Goal: Navigation & Orientation: Find specific page/section

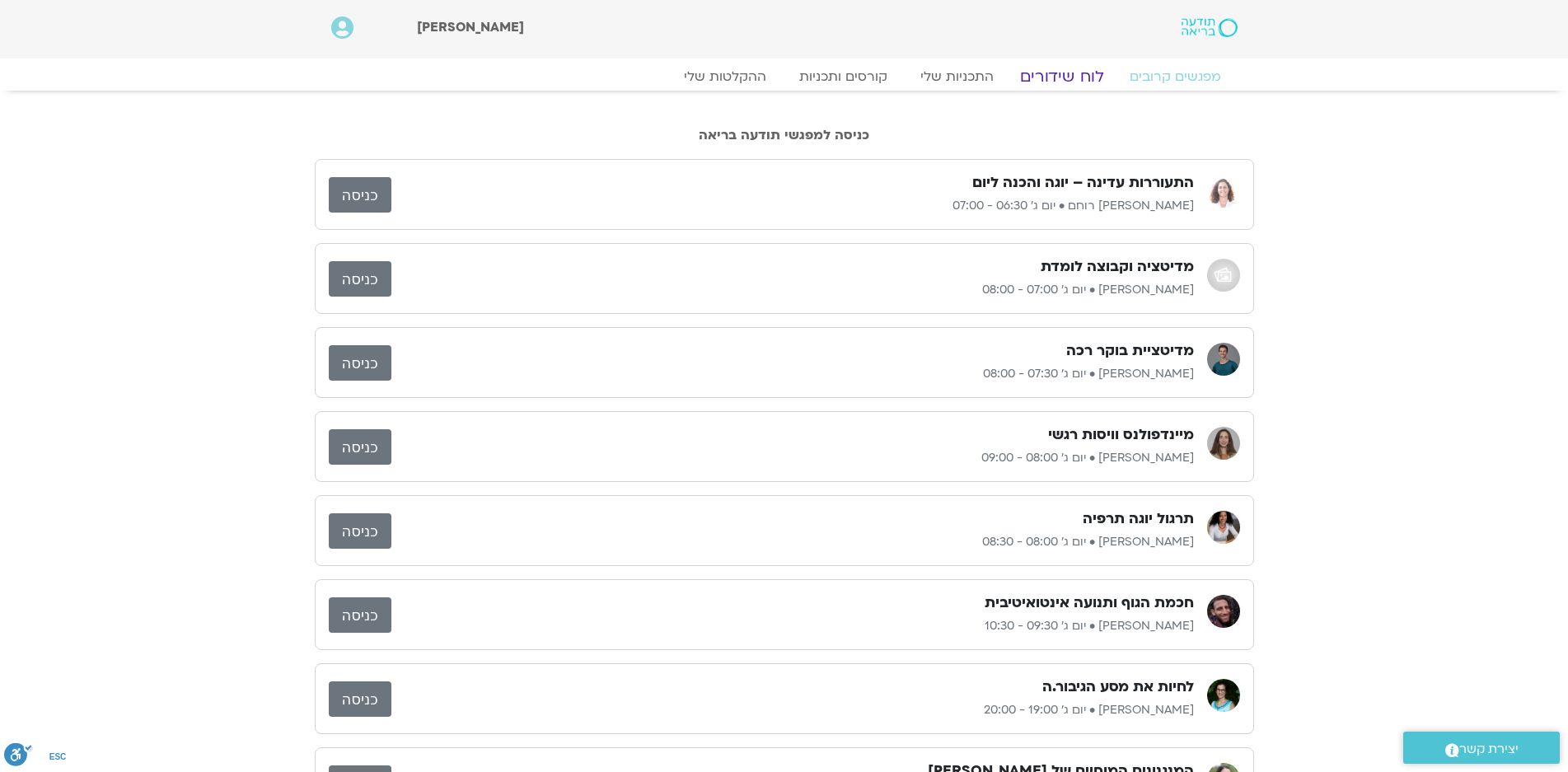
click at [1068, 79] on link "לוח שידורים" at bounding box center [1061, 77] width 124 height 20
click at [1059, 76] on link "לוח שידורים" at bounding box center [1061, 77] width 124 height 20
click at [1067, 78] on link "לוח שידורים" at bounding box center [1061, 77] width 124 height 20
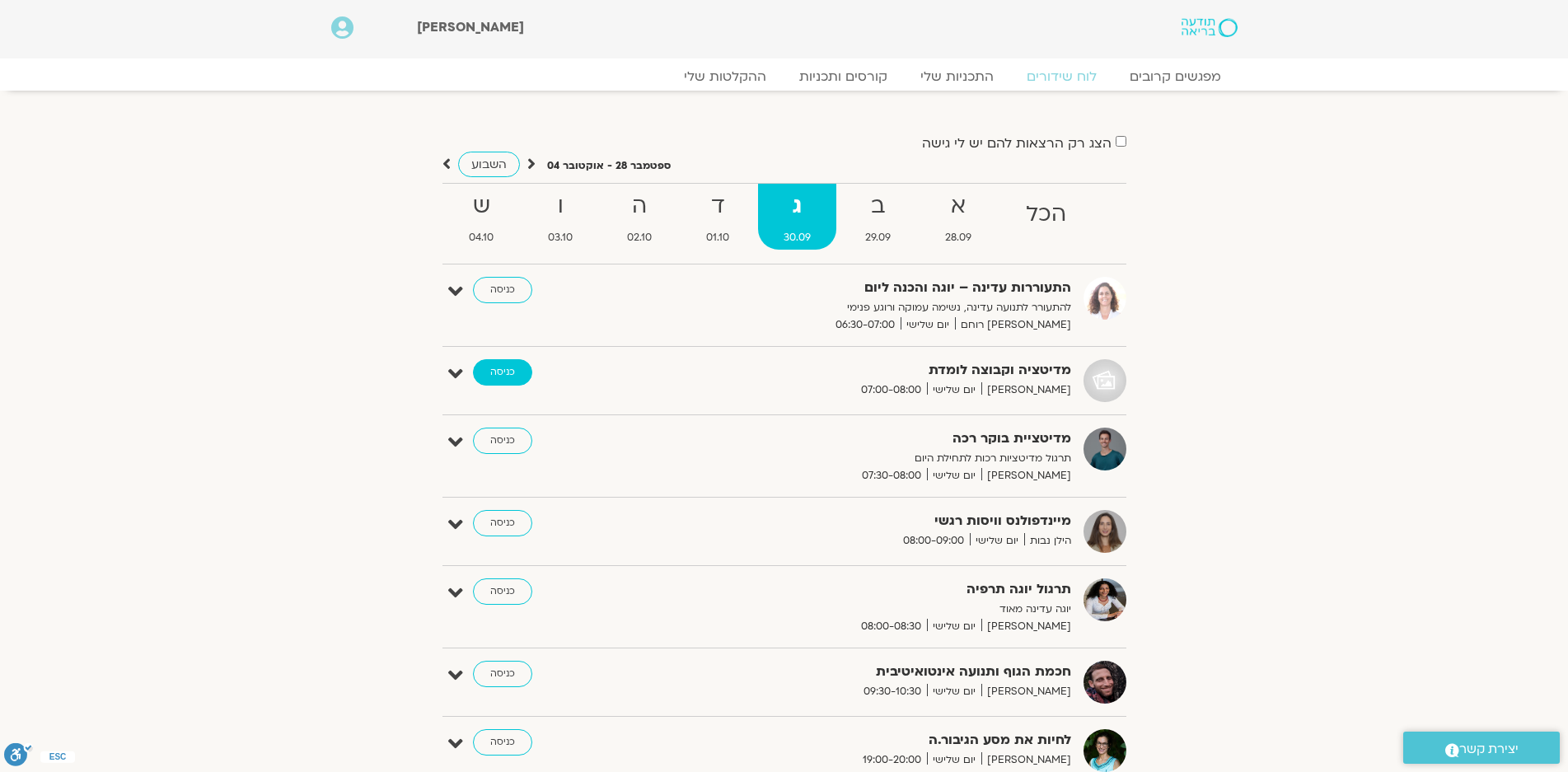
click at [500, 367] on link "כניסה" at bounding box center [503, 373] width 59 height 26
click at [889, 231] on span "29.09" at bounding box center [877, 238] width 77 height 17
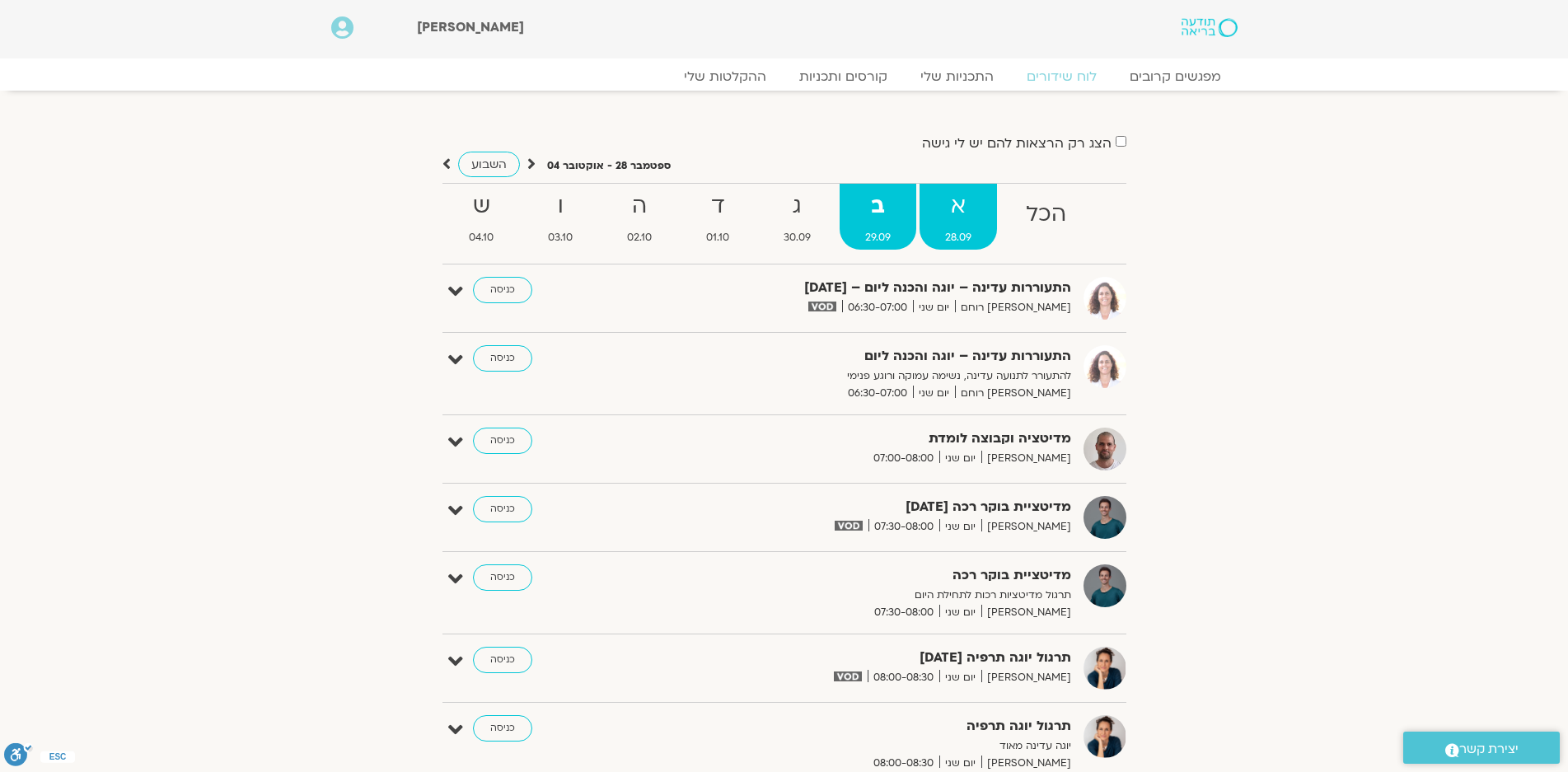
click at [947, 238] on span "28.09" at bounding box center [958, 238] width 77 height 17
